Goal: Information Seeking & Learning: Learn about a topic

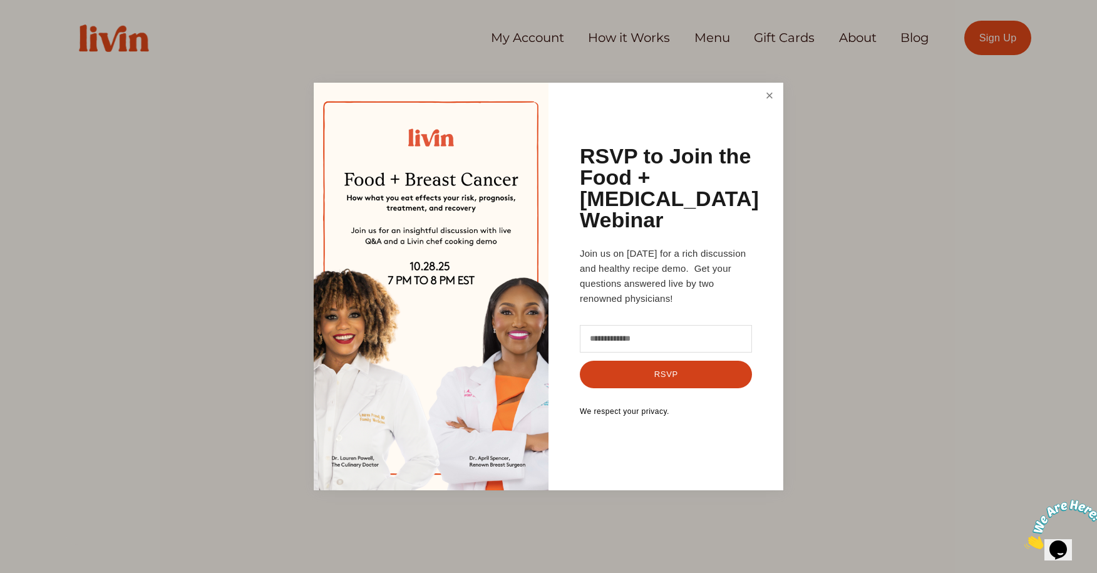
click at [763, 108] on link "Close" at bounding box center [770, 96] width 24 height 23
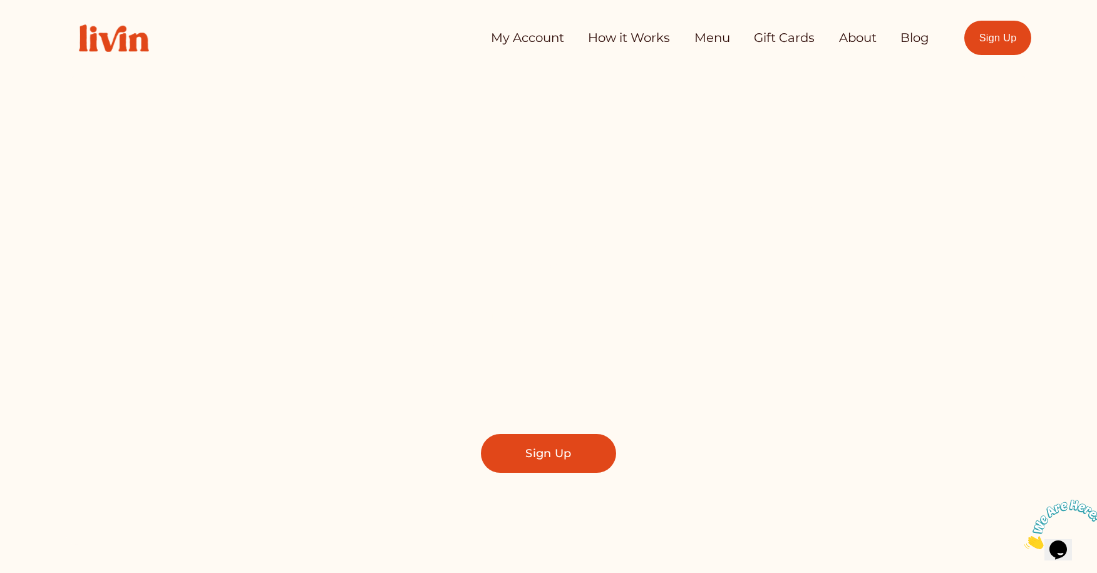
click at [612, 39] on link "How it Works" at bounding box center [629, 38] width 82 height 25
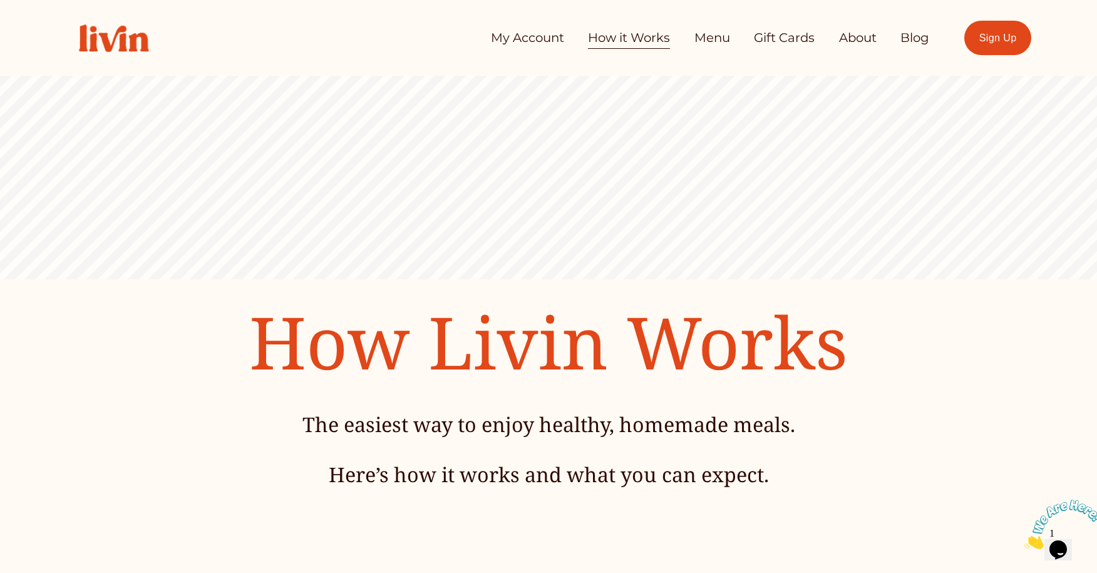
click at [857, 46] on link "About" at bounding box center [858, 38] width 38 height 25
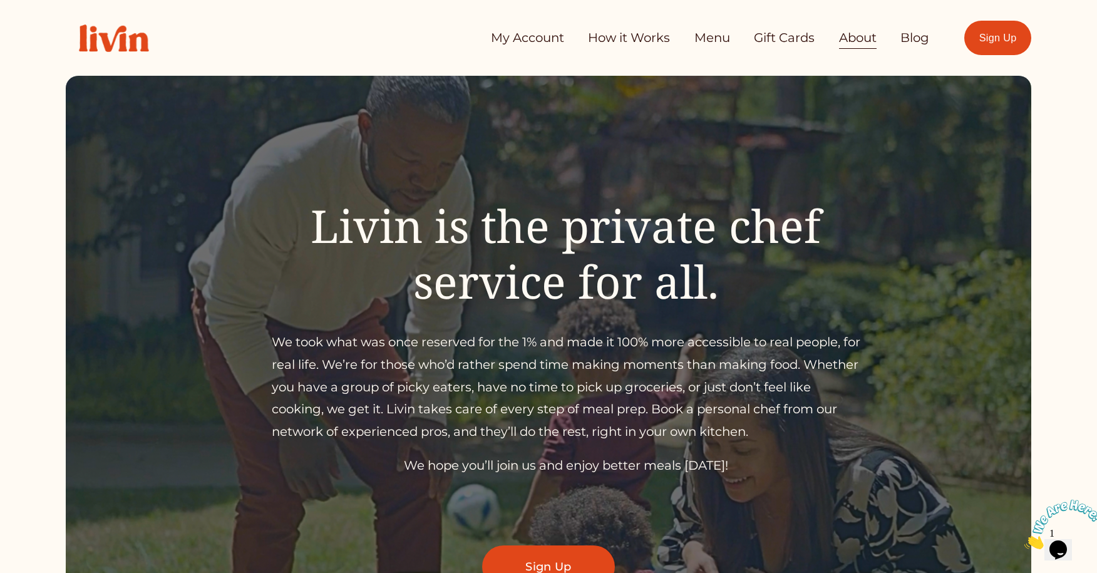
click at [635, 38] on link "How it Works" at bounding box center [629, 38] width 82 height 25
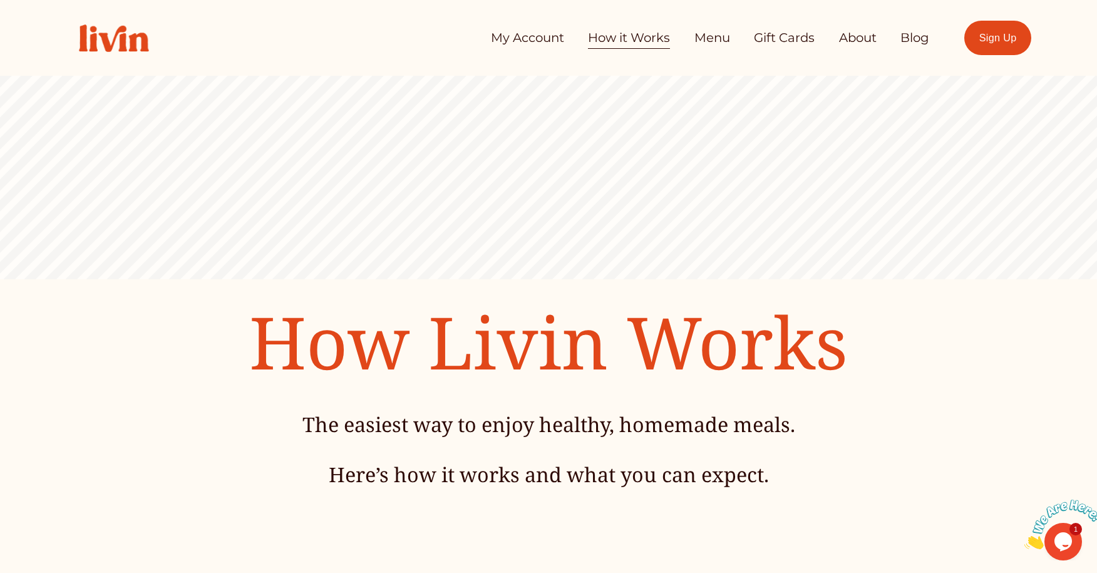
click at [703, 38] on link "Menu" at bounding box center [712, 38] width 36 height 25
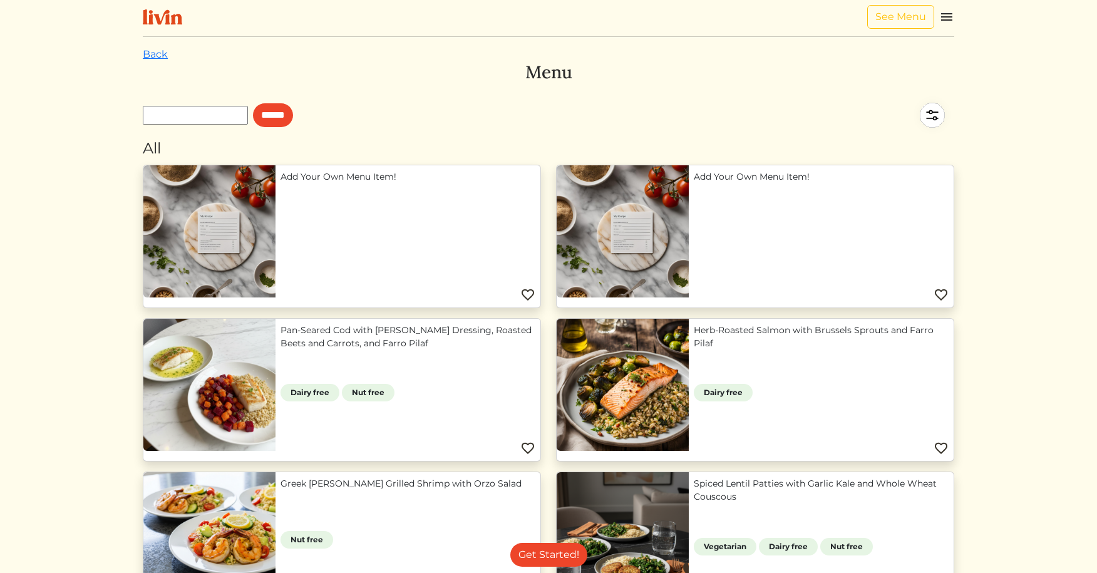
click at [952, 18] on img at bounding box center [946, 16] width 15 height 15
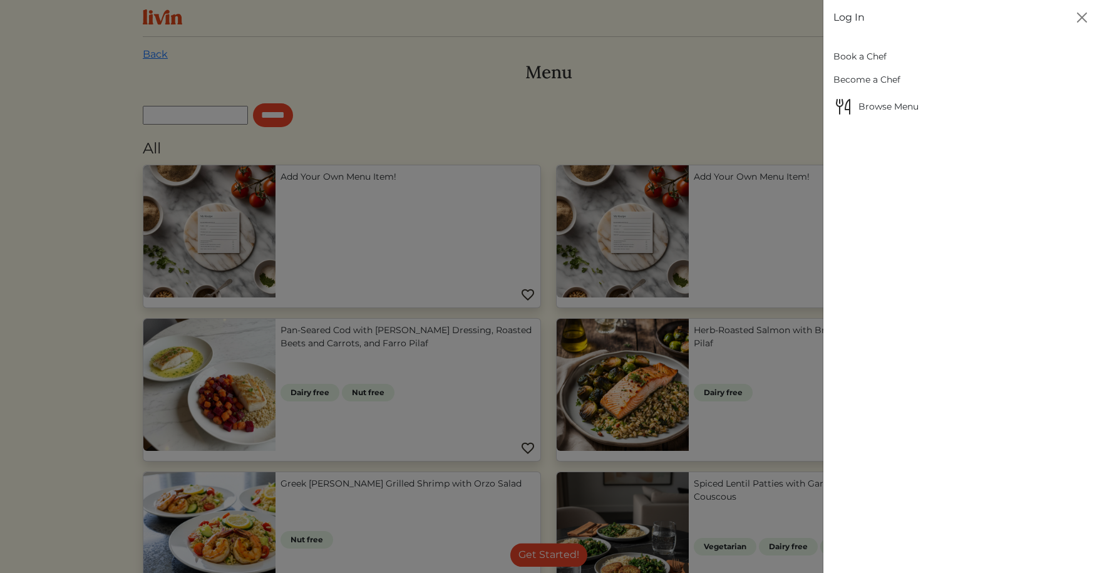
click at [872, 55] on link "Book a Chef" at bounding box center [960, 56] width 254 height 23
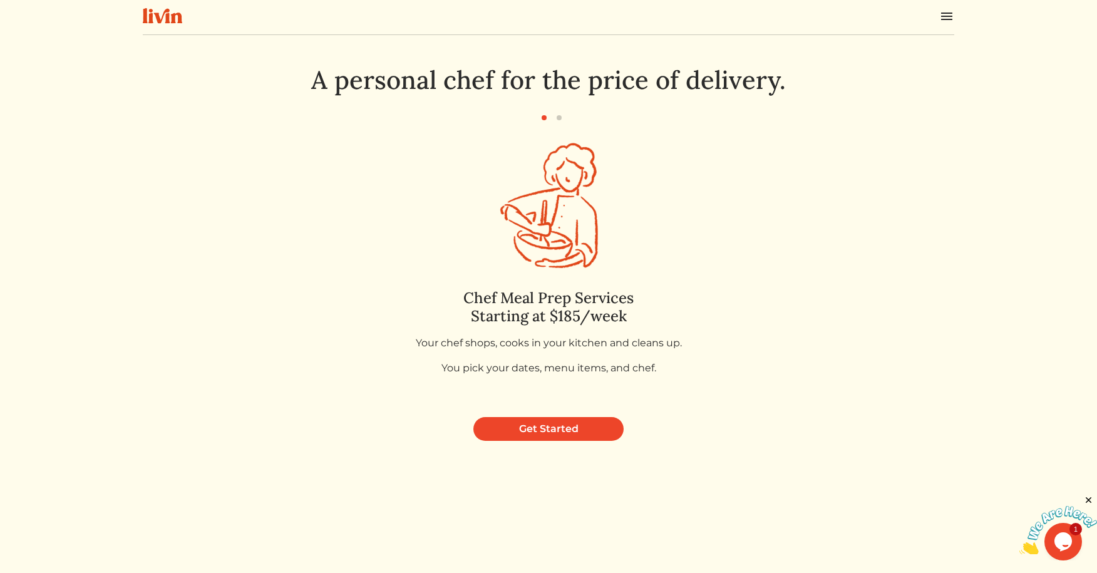
click at [939, 23] on img at bounding box center [946, 16] width 15 height 15
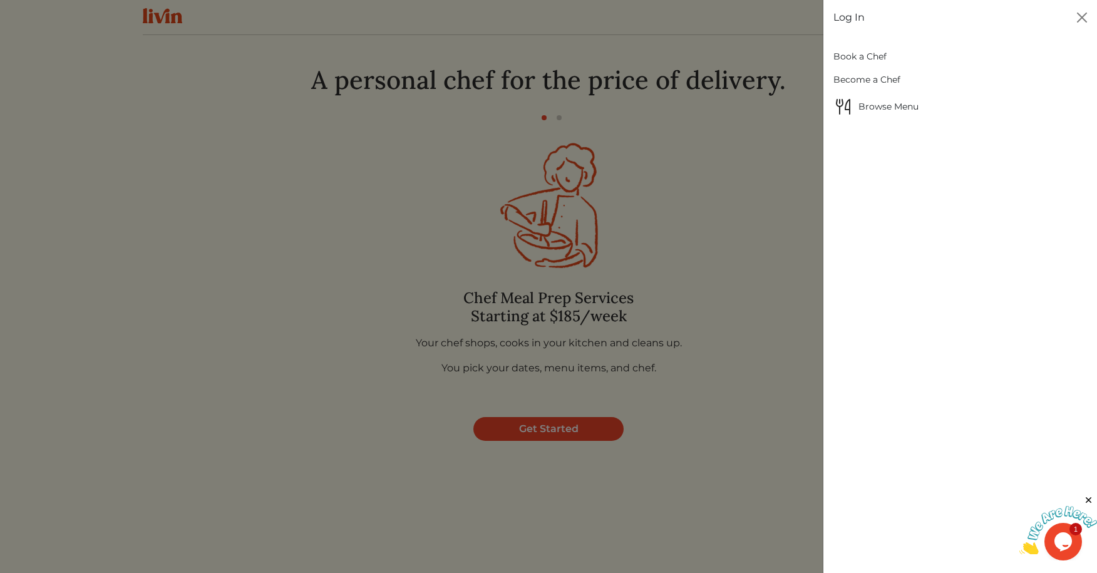
click at [871, 80] on link "Become a Chef" at bounding box center [960, 79] width 254 height 23
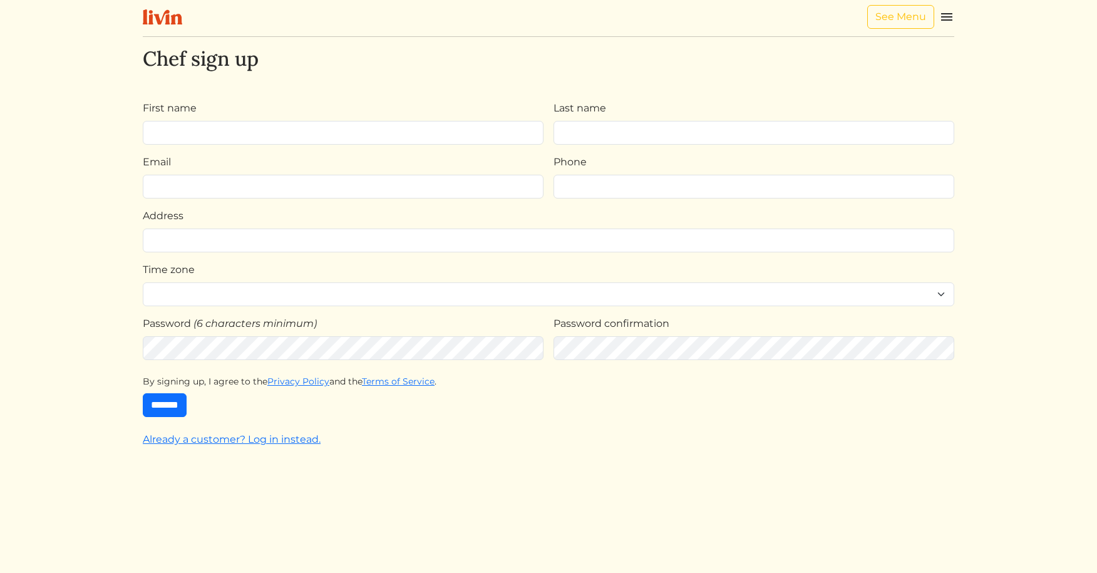
click at [150, 16] on img at bounding box center [162, 17] width 39 height 16
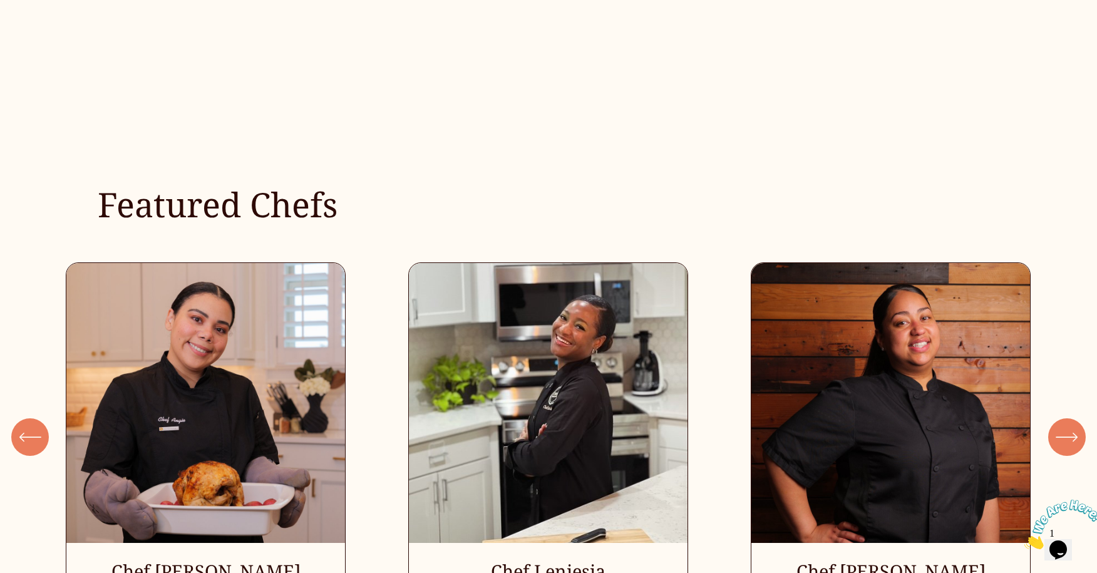
scroll to position [3796, 0]
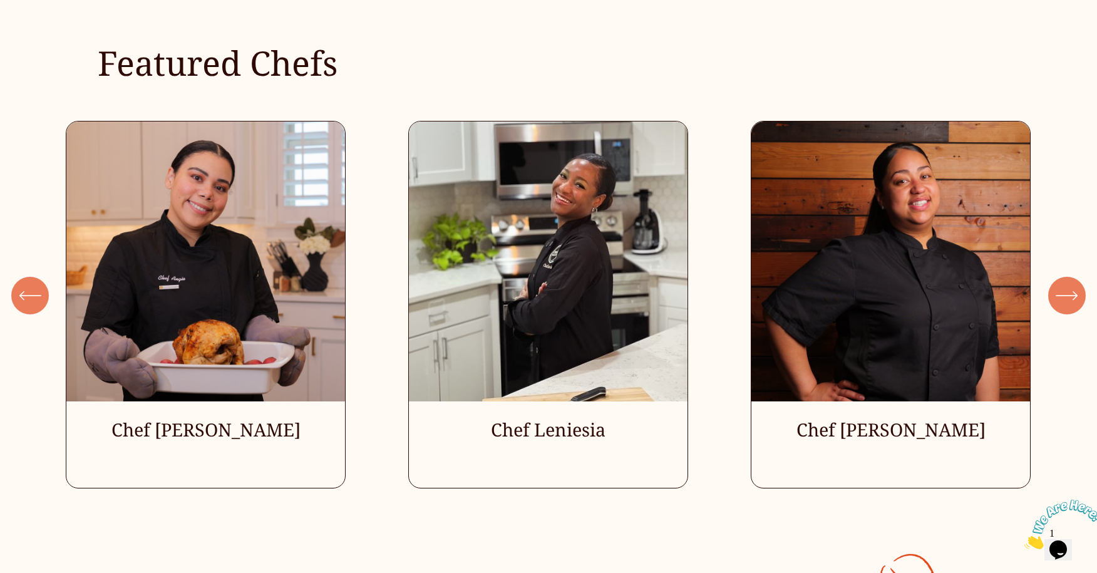
click at [1053, 306] on div "\a \a \a Next\a \a" at bounding box center [1067, 296] width 38 height 38
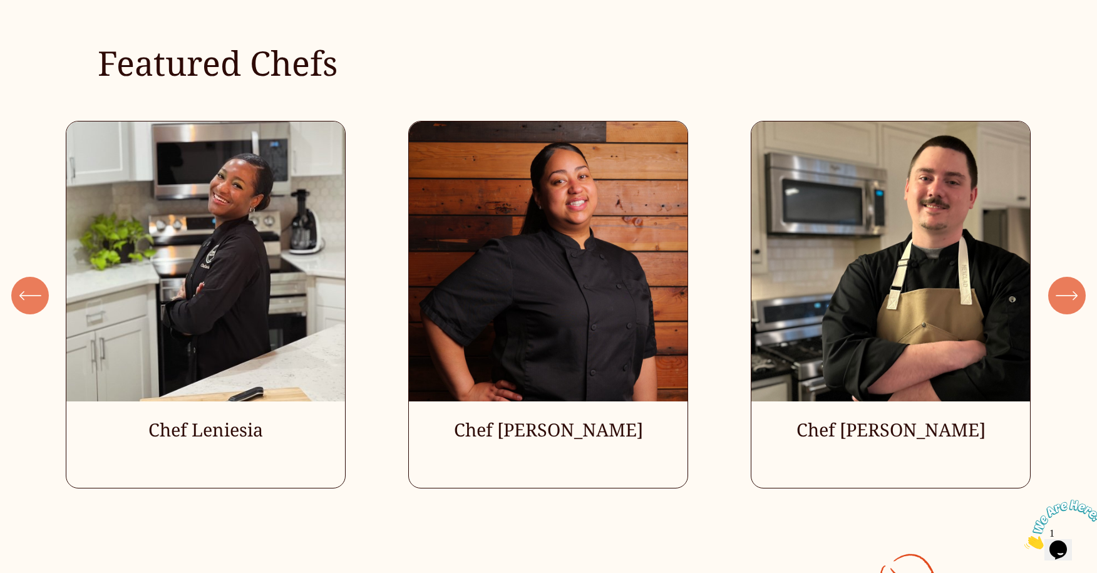
click at [1053, 306] on div "\a \a \a Next\a \a" at bounding box center [1067, 296] width 38 height 38
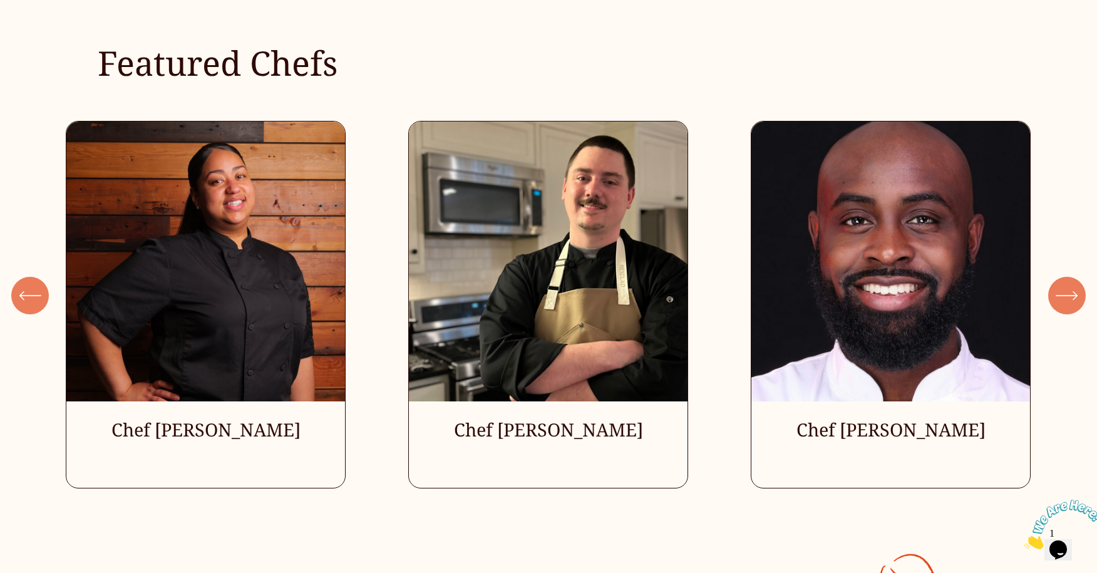
click at [1053, 306] on div "\a \a \a Next\a \a" at bounding box center [1067, 296] width 38 height 38
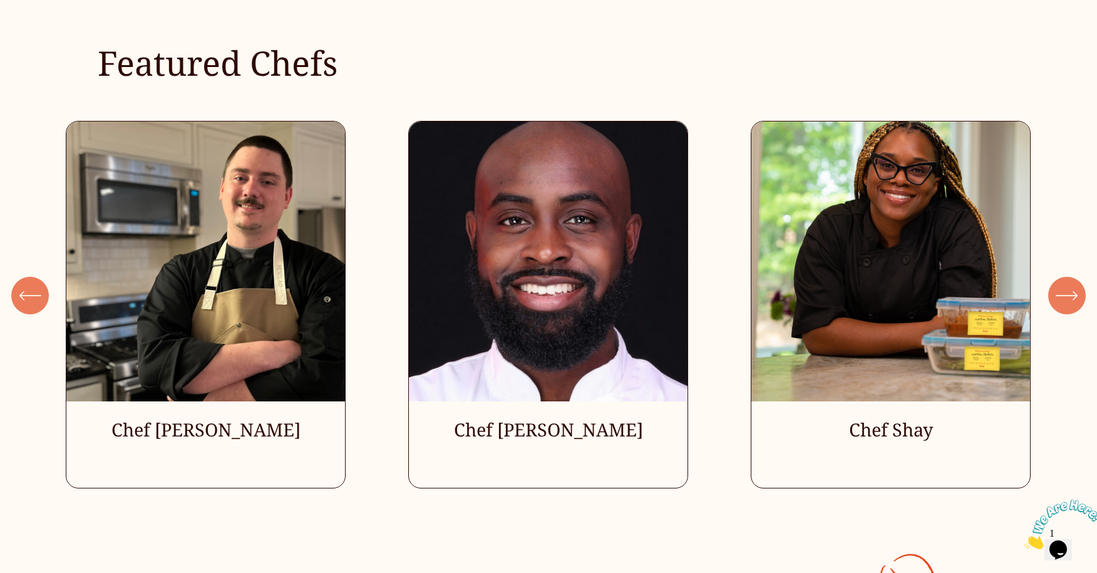
click at [1053, 306] on div "\a \a \a Next\a \a" at bounding box center [1067, 296] width 38 height 38
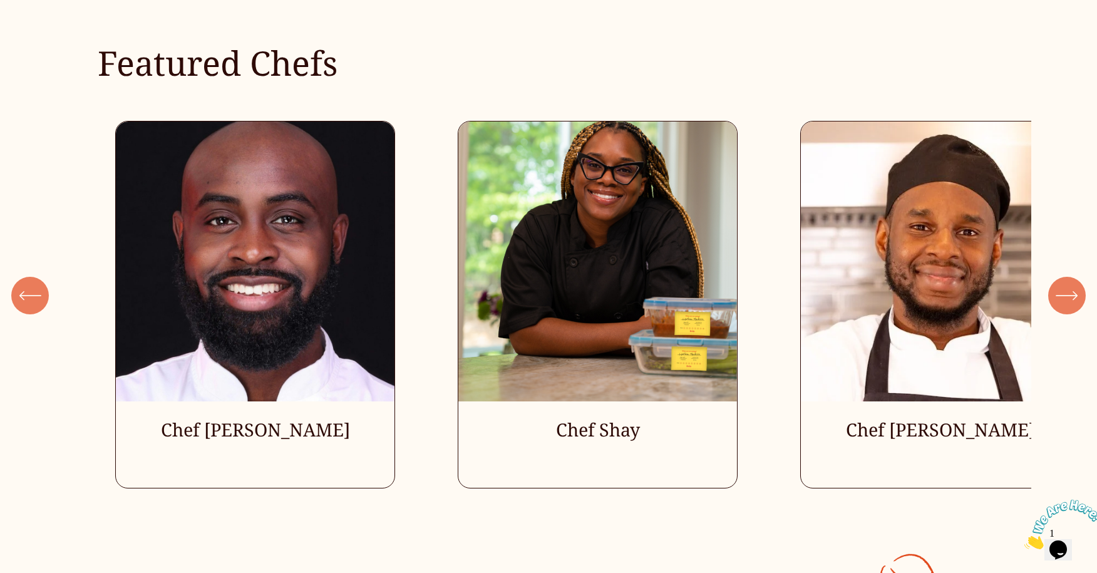
click at [1053, 306] on div "\a \a \a Next\a \a" at bounding box center [1067, 296] width 38 height 38
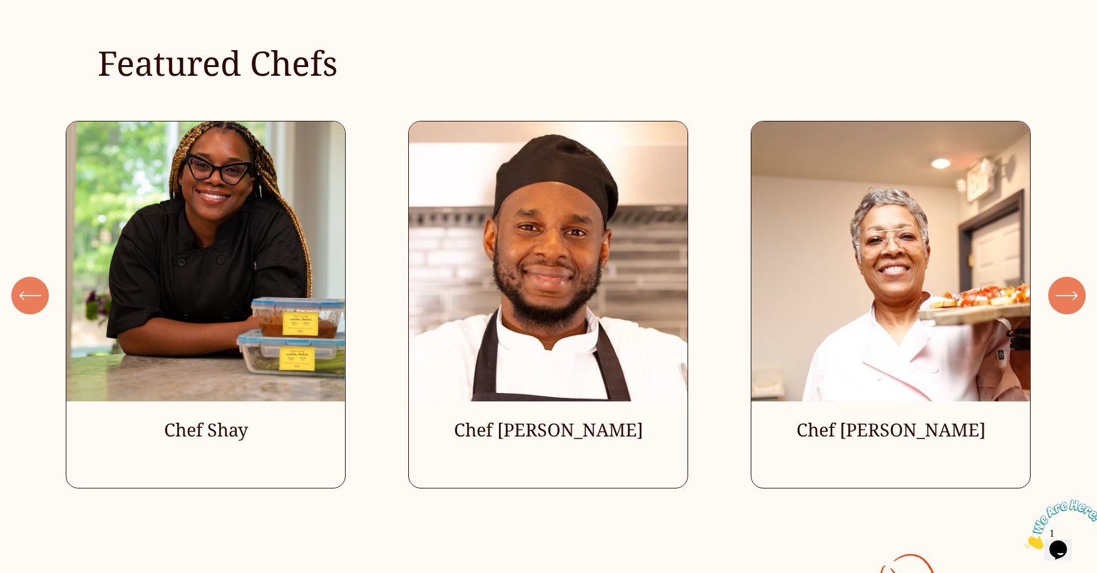
click at [1053, 306] on div "\a \a \a Next\a \a" at bounding box center [1067, 296] width 38 height 38
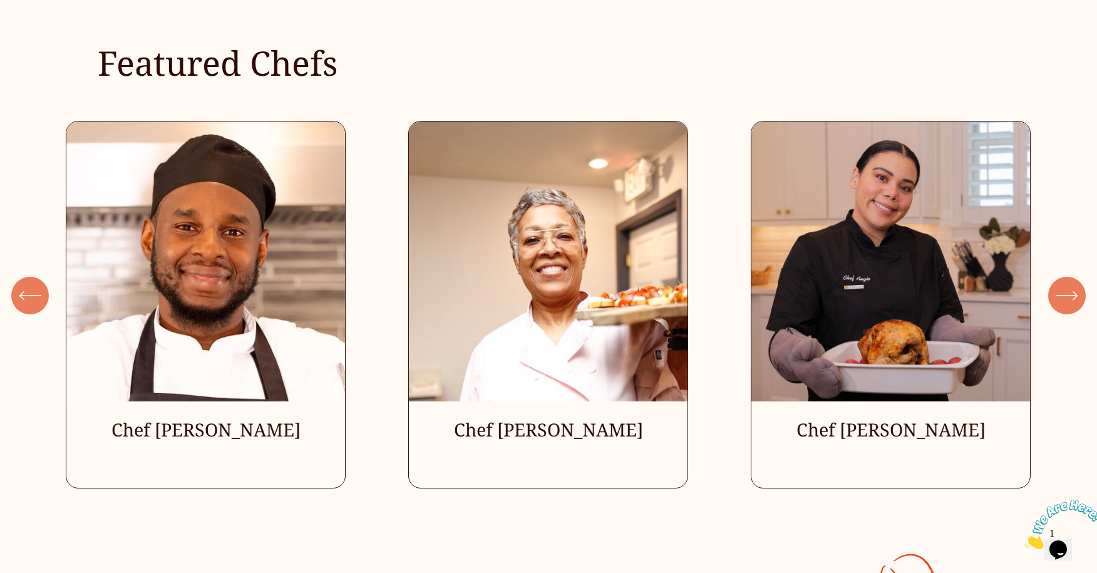
click at [1053, 306] on div "\a \a \a Next\a \a" at bounding box center [1067, 296] width 38 height 38
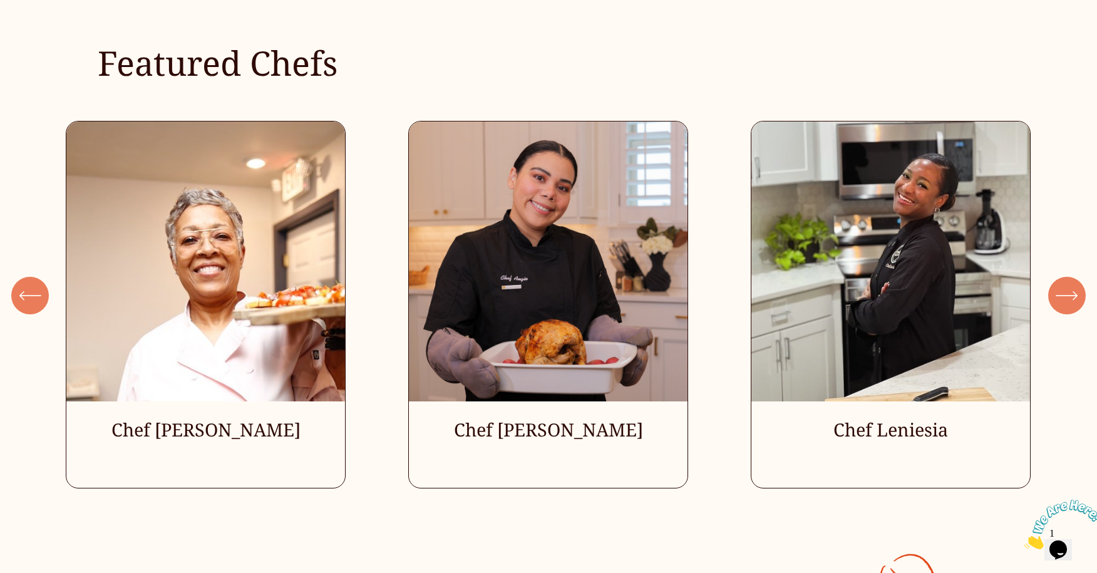
click at [1053, 306] on div "\a \a \a Next\a \a" at bounding box center [1067, 296] width 38 height 38
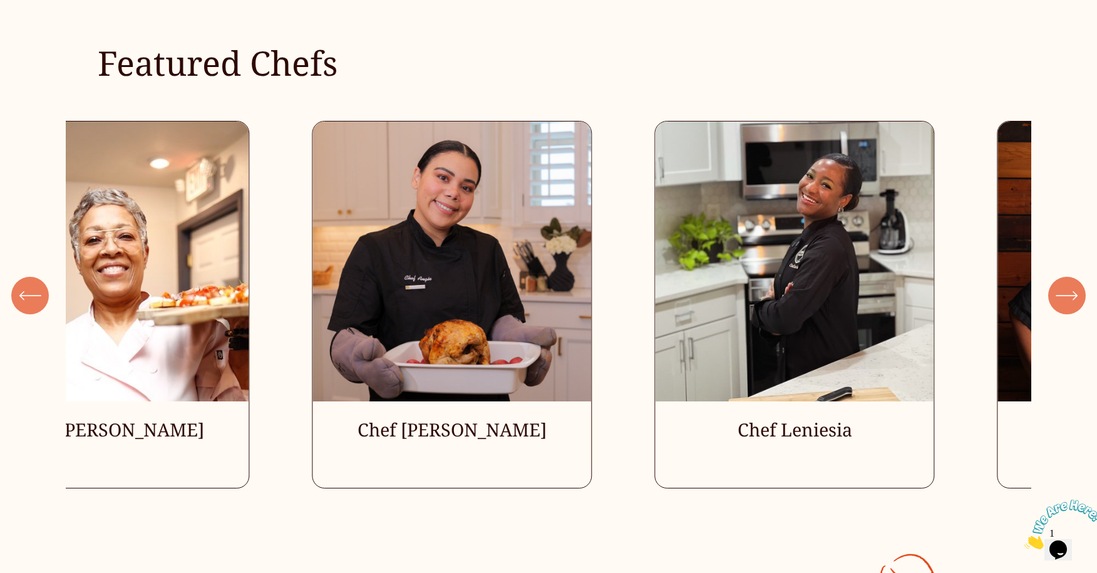
click at [1053, 306] on div "\a \a \a Next\a \a" at bounding box center [1067, 296] width 38 height 38
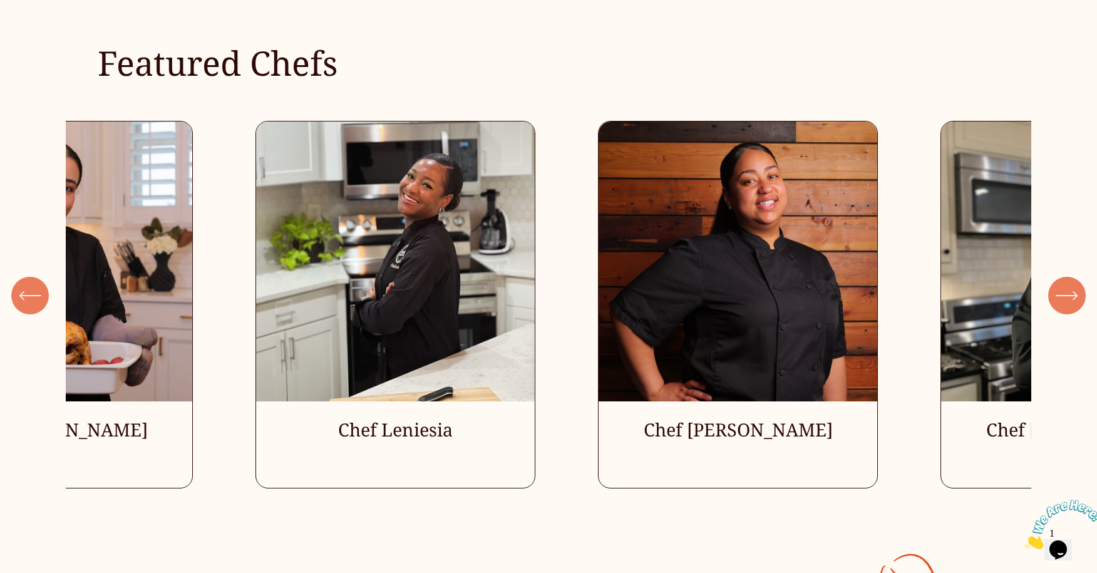
click at [1053, 306] on div "\a \a \a Next\a \a" at bounding box center [1067, 296] width 38 height 38
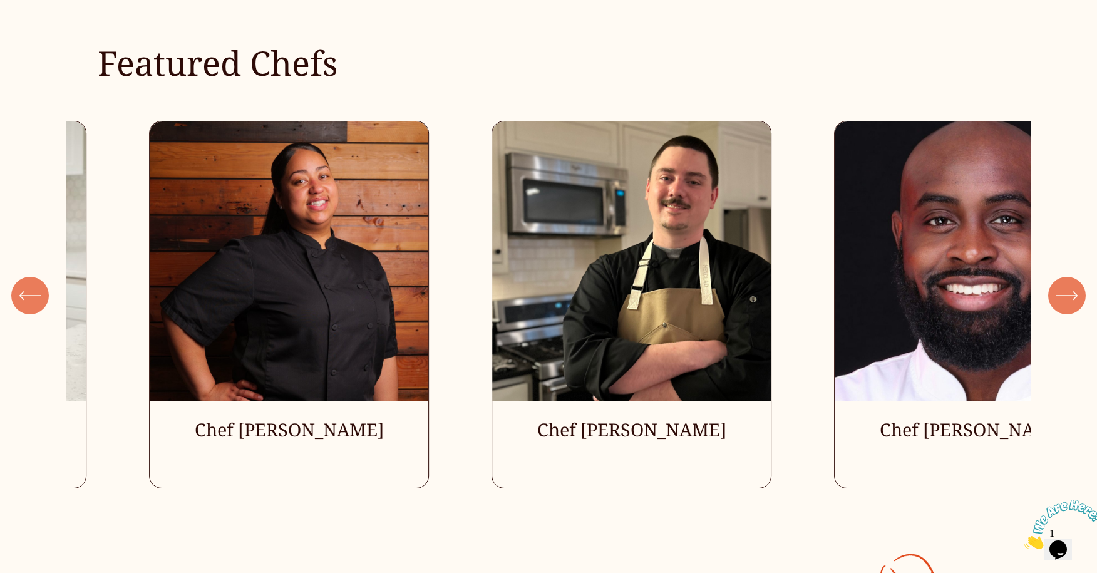
click at [1053, 306] on div "\a \a \a Next\a \a" at bounding box center [1067, 296] width 38 height 38
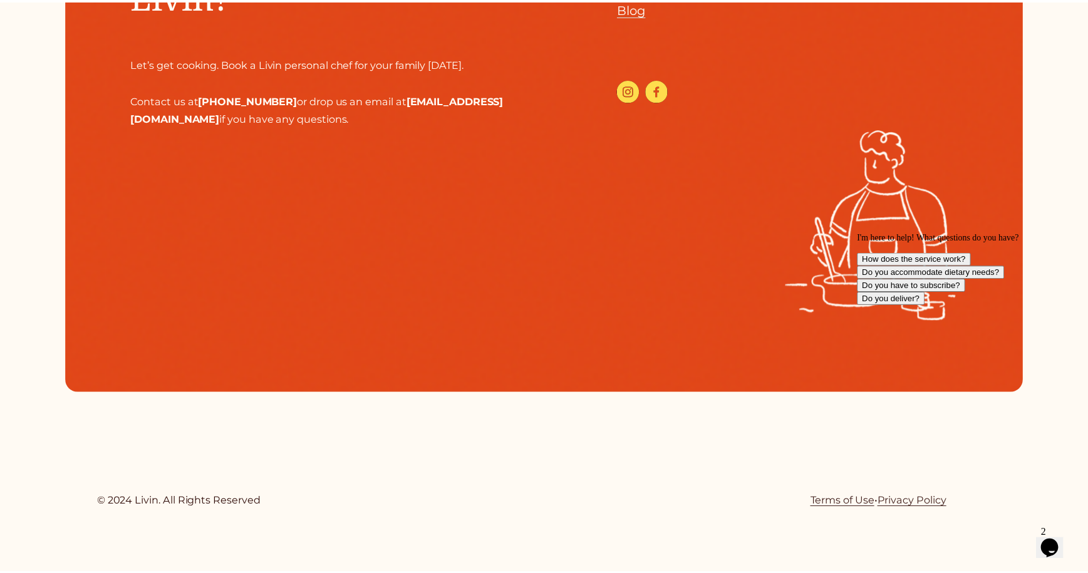
scroll to position [6424, 0]
